Goal: Information Seeking & Learning: Learn about a topic

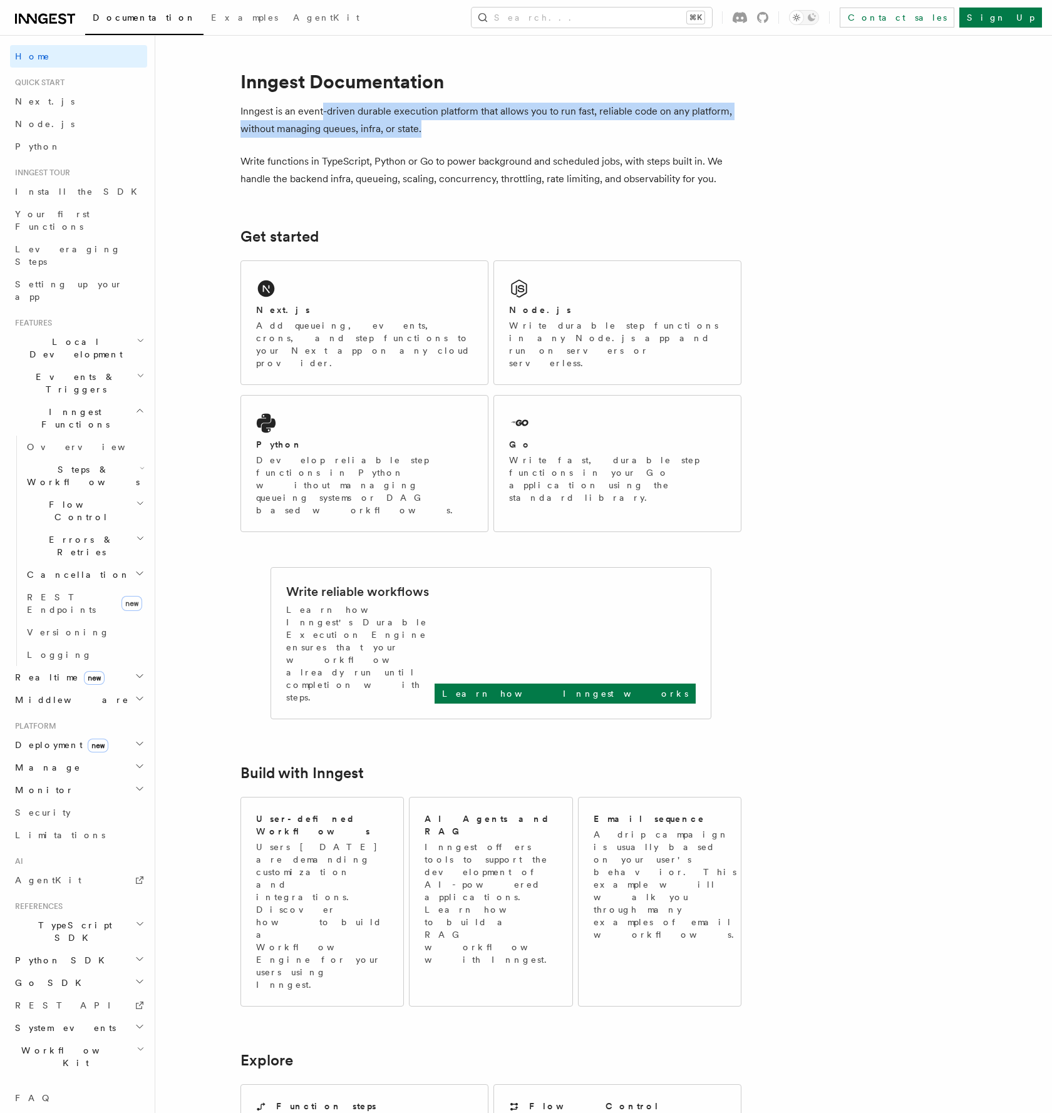
drag, startPoint x: 322, startPoint y: 109, endPoint x: 470, endPoint y: 120, distance: 148.2
click at [470, 120] on p "Inngest is an event-driven durable execution platform that allows you to run fa…" at bounding box center [490, 120] width 501 height 35
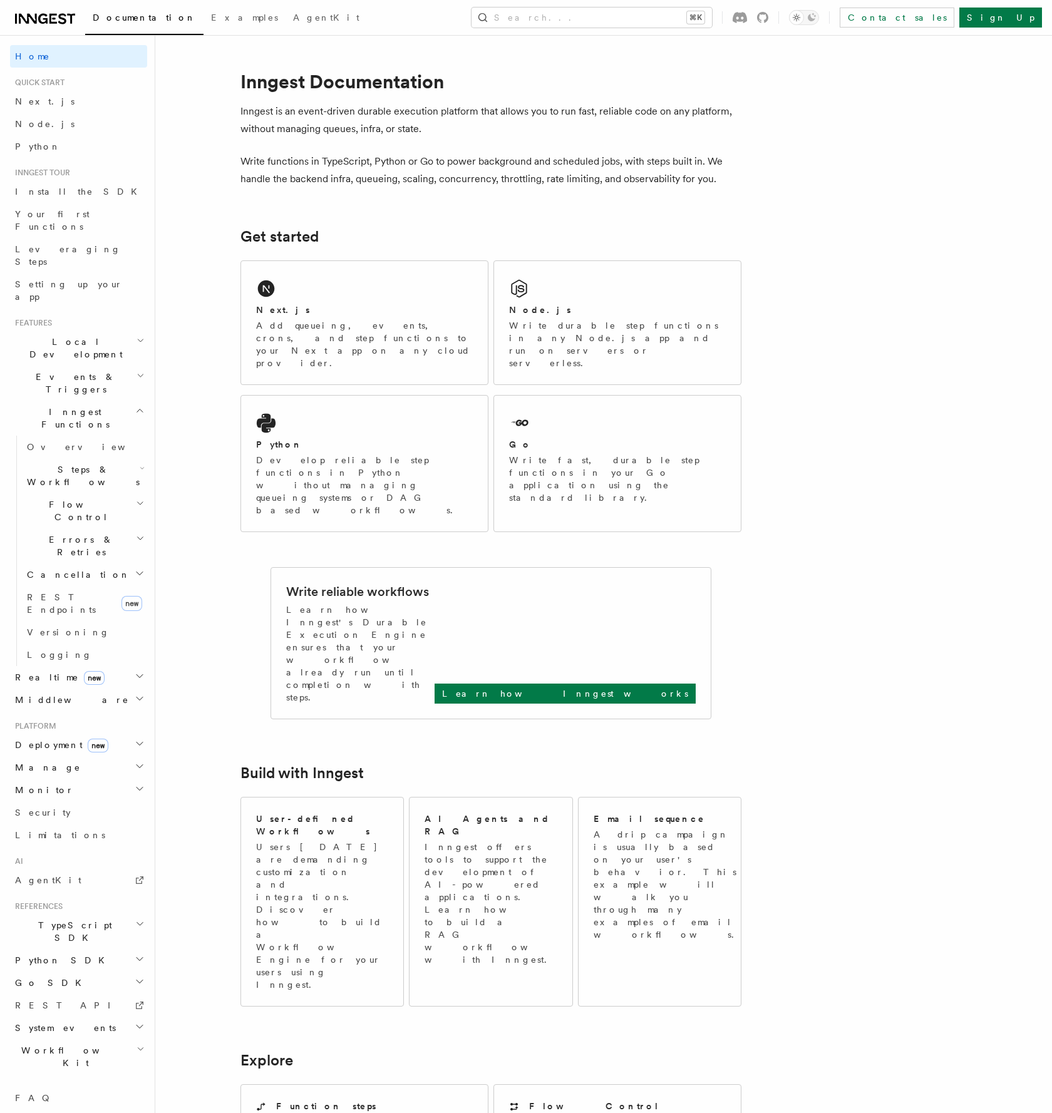
click at [467, 120] on p "Inngest is an event-driven durable execution platform that allows you to run fa…" at bounding box center [490, 120] width 501 height 35
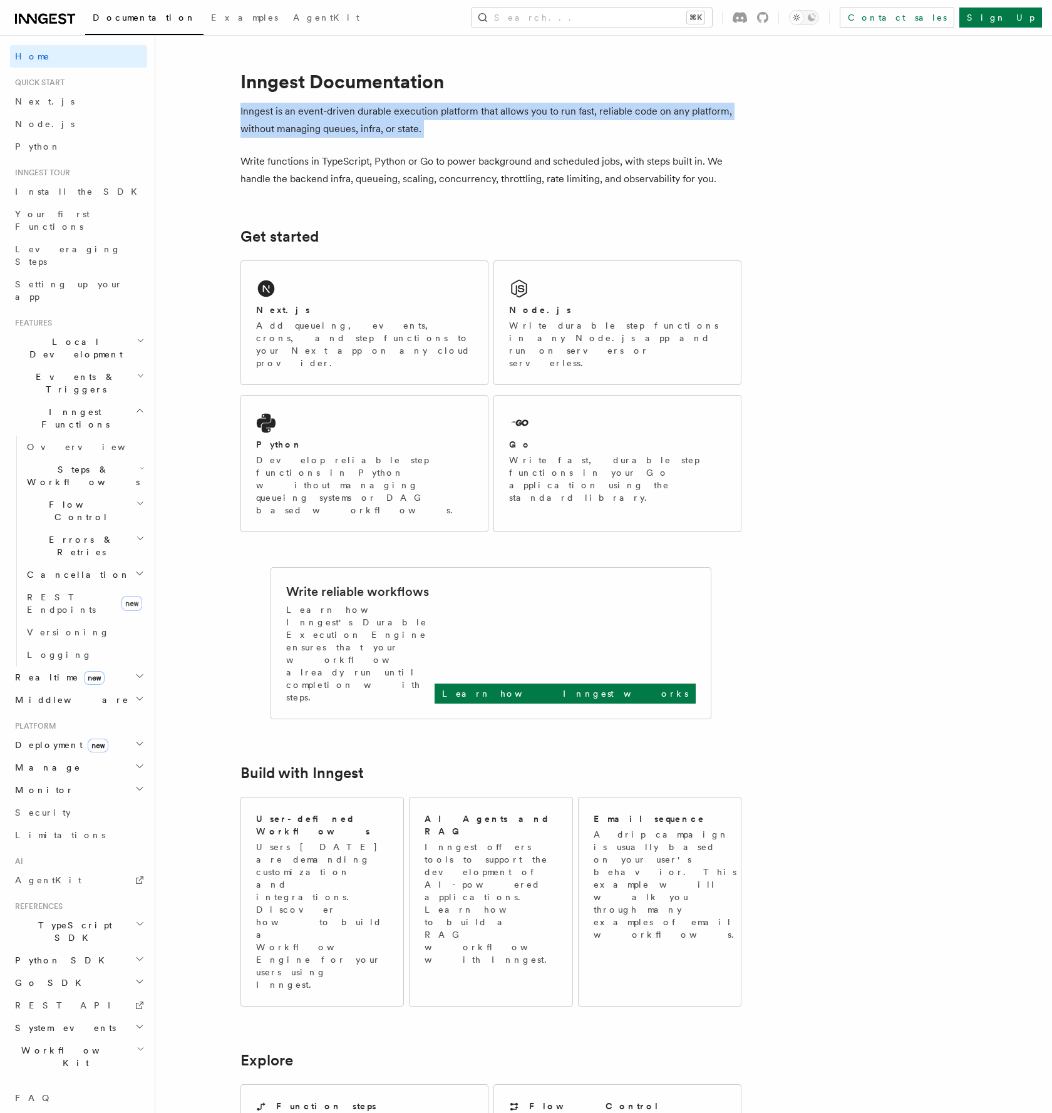
click at [467, 120] on p "Inngest is an event-driven durable execution platform that allows you to run fa…" at bounding box center [490, 120] width 501 height 35
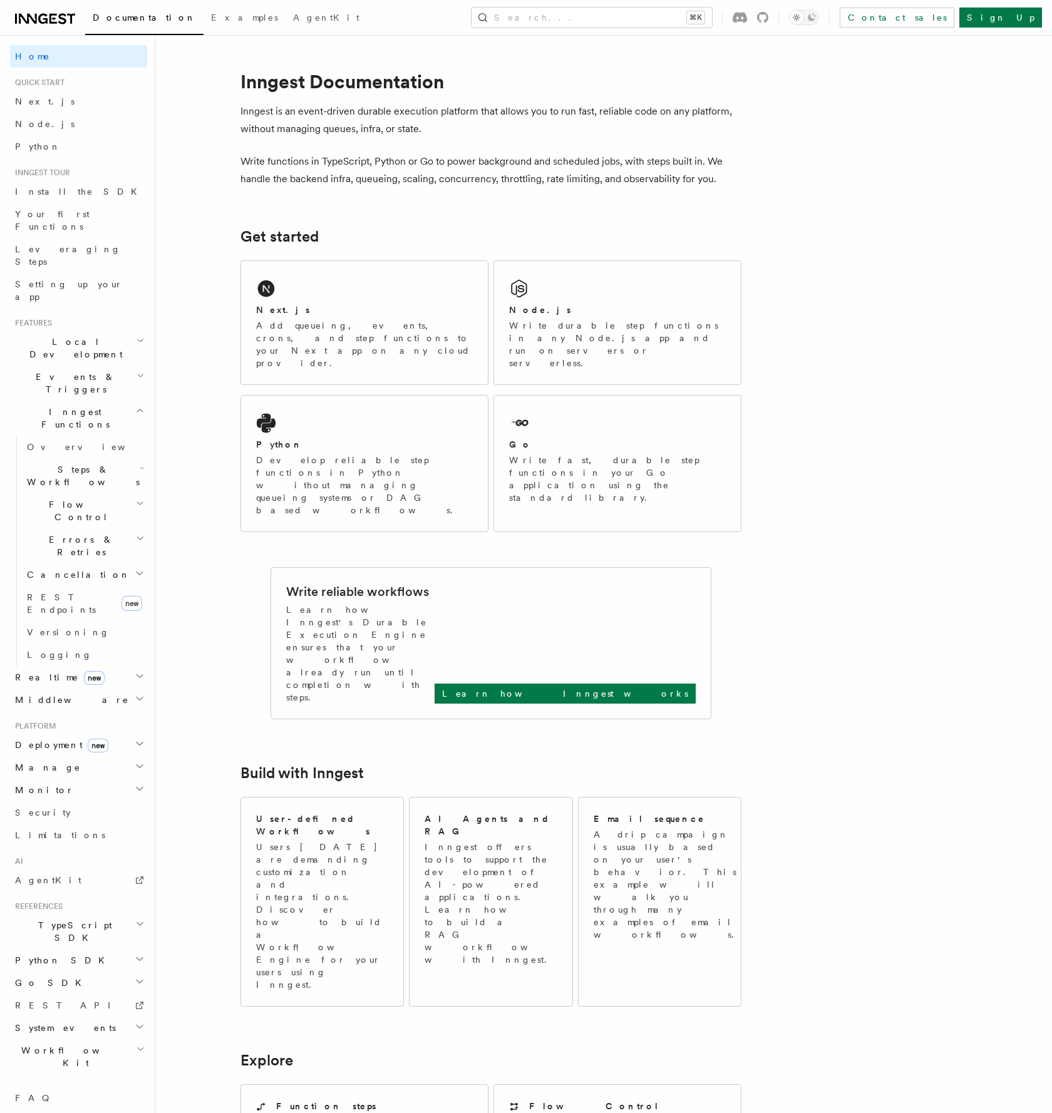
click at [343, 163] on p "Write functions in TypeScript, Python or Go to power background and scheduled j…" at bounding box center [490, 170] width 501 height 35
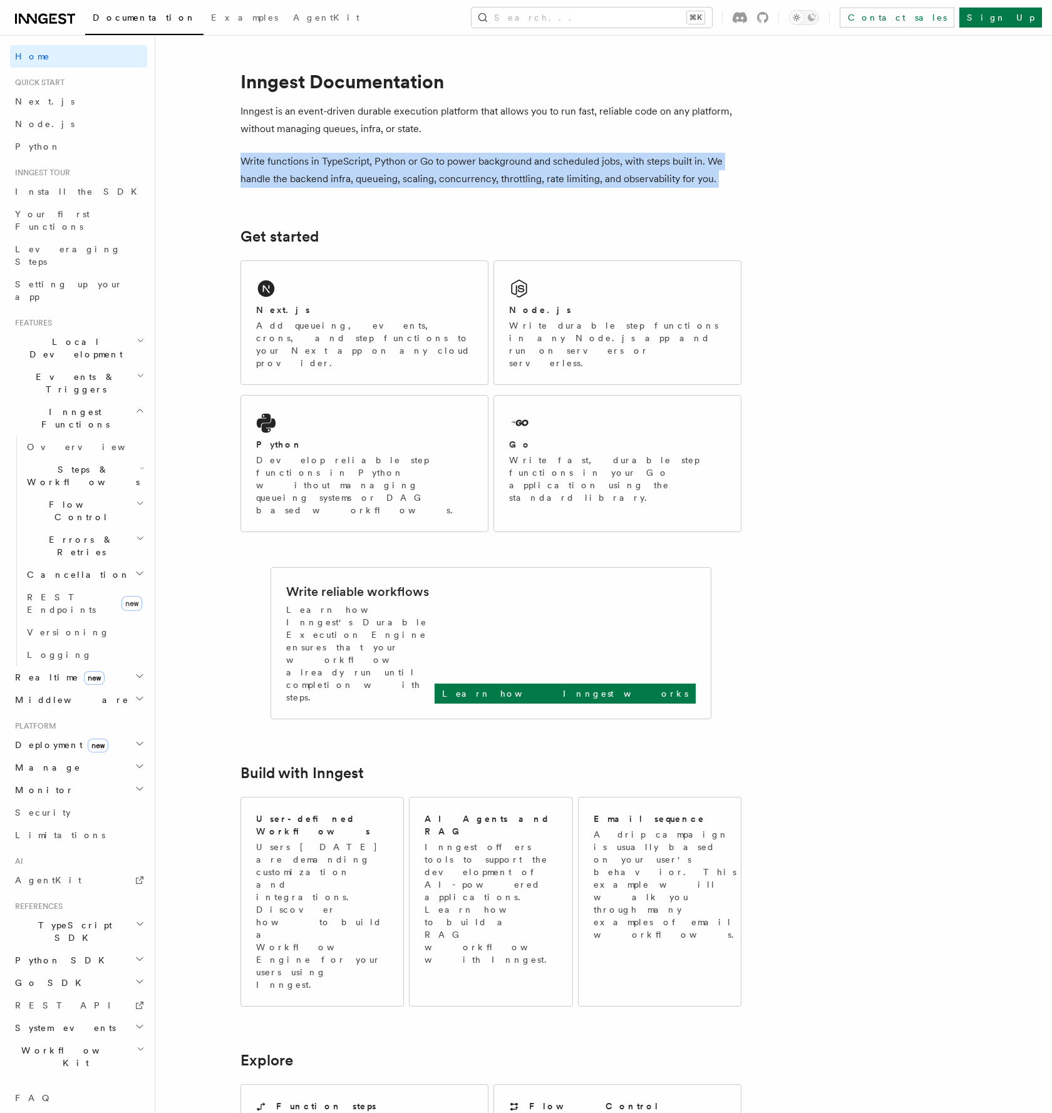
click at [343, 163] on p "Write functions in TypeScript, Python or Go to power background and scheduled j…" at bounding box center [490, 170] width 501 height 35
click at [506, 192] on article "Inngest Documentation Inngest is an event-driven durable execution platform tha…" at bounding box center [570, 989] width 791 height 1868
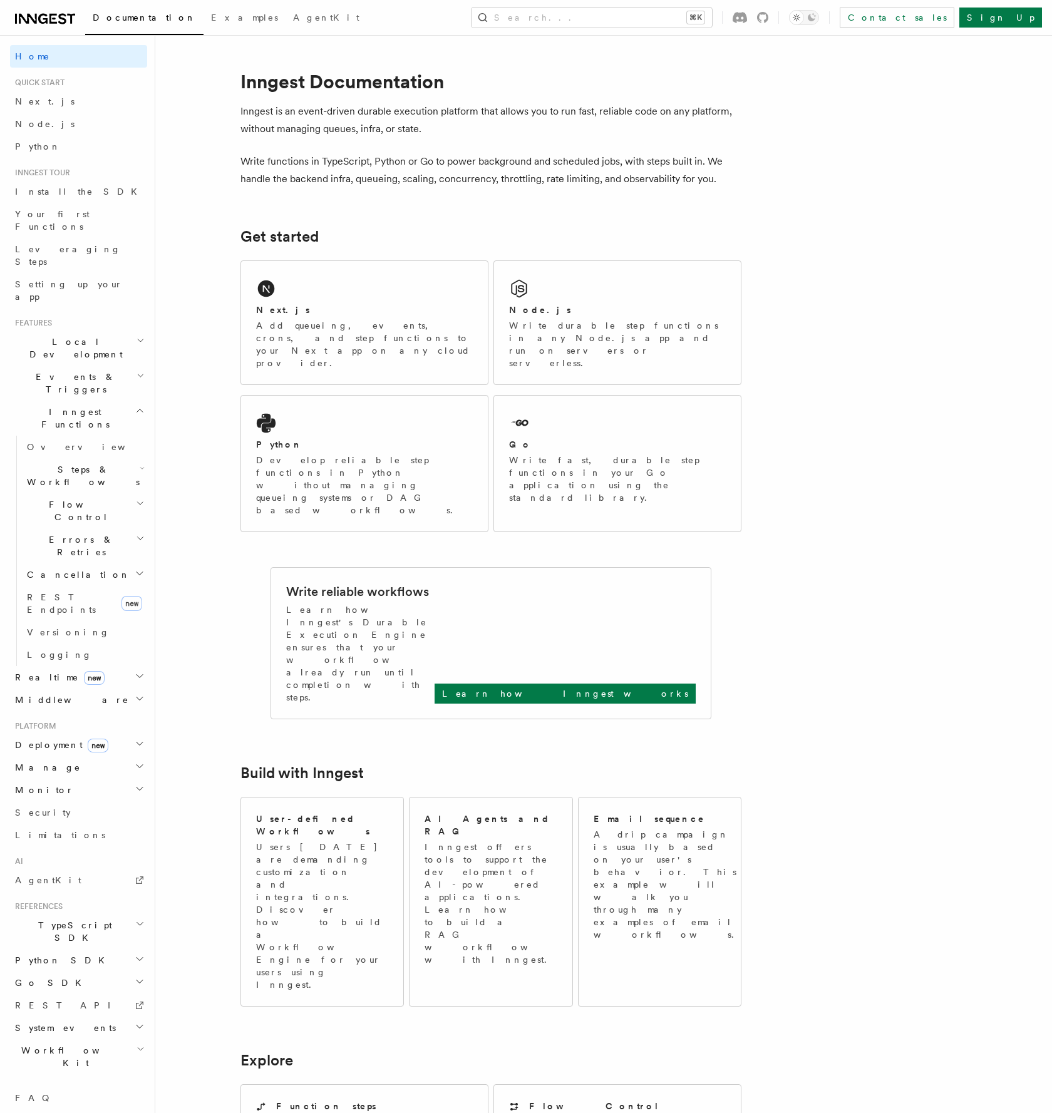
click at [925, 514] on article "Inngest Documentation Inngest is an event-driven durable execution platform tha…" at bounding box center [570, 989] width 791 height 1868
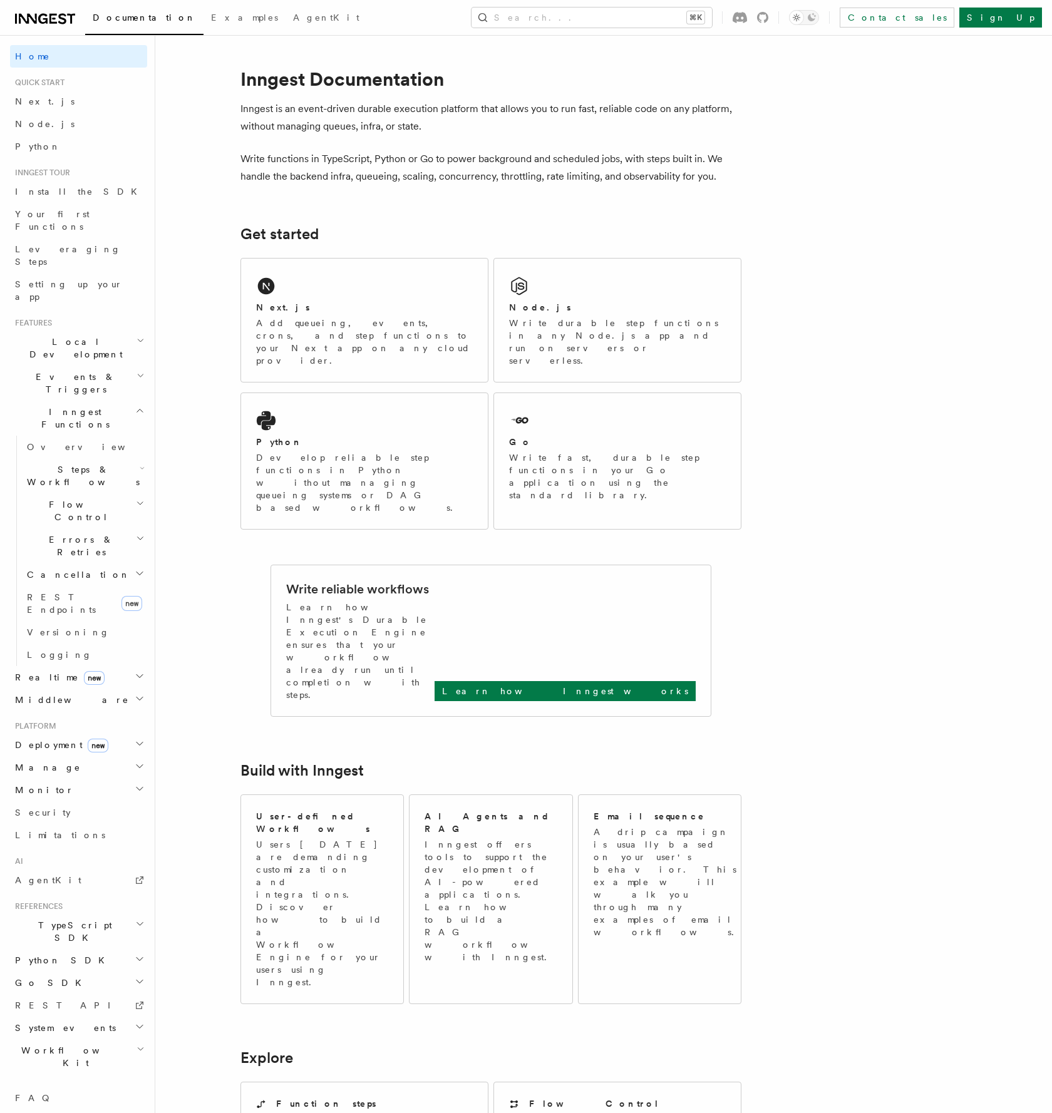
click at [925, 514] on article "Inngest Documentation Inngest is an event-driven durable execution platform tha…" at bounding box center [570, 987] width 791 height 1868
click at [778, 145] on article "Inngest Documentation Inngest is an event-driven durable execution platform tha…" at bounding box center [570, 987] width 791 height 1868
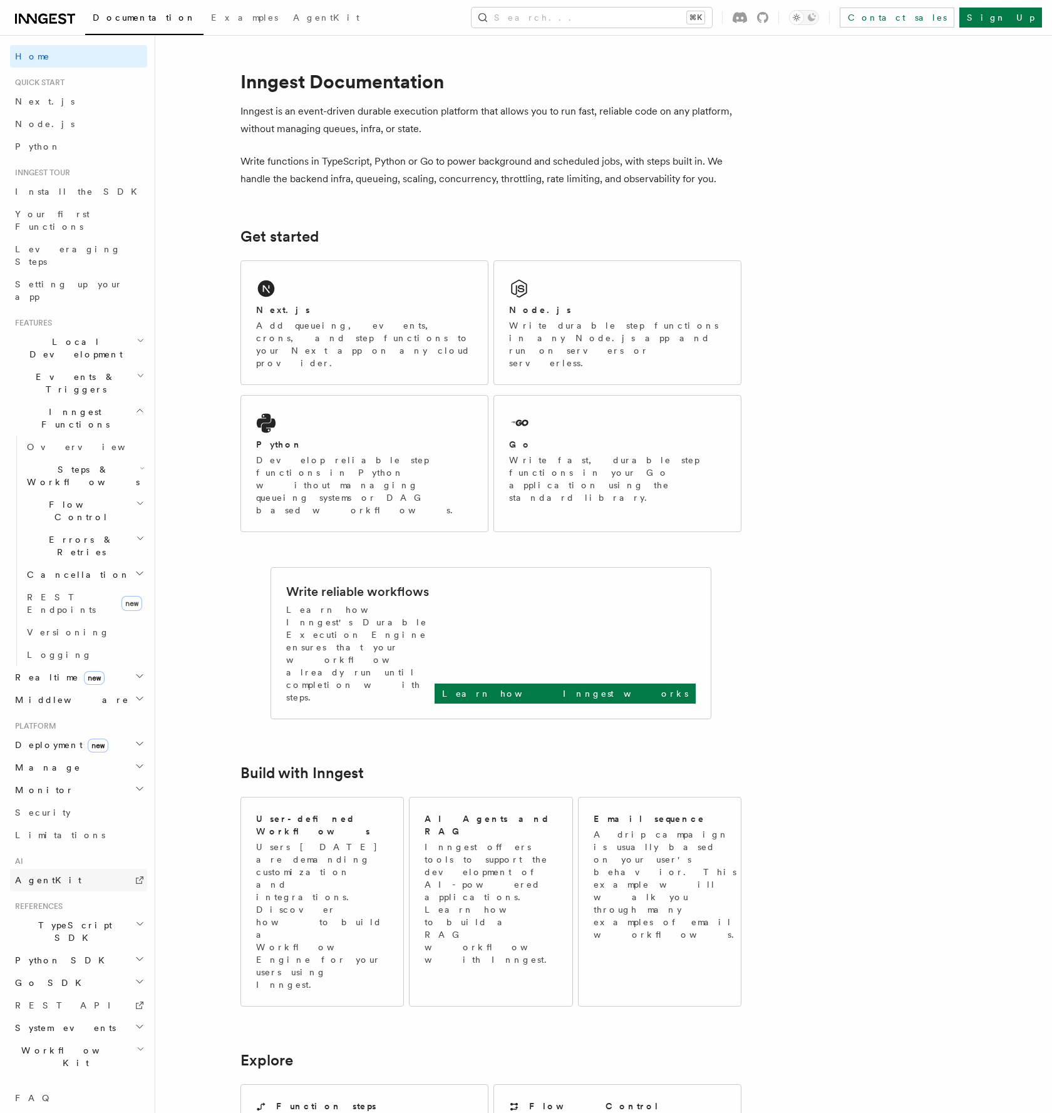
click at [59, 869] on link "AgentKit" at bounding box center [78, 880] width 137 height 23
